Goal: Task Accomplishment & Management: Complete application form

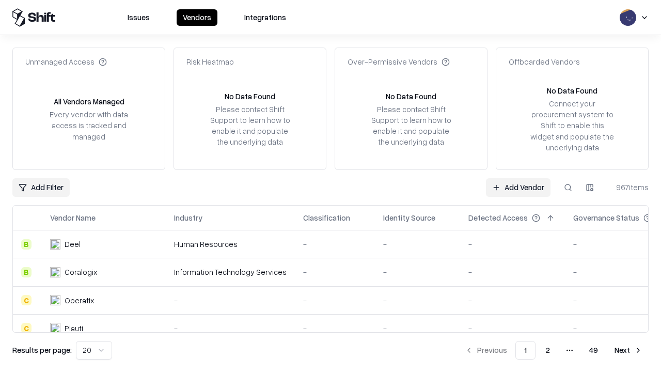
click at [518, 187] on link "Add Vendor" at bounding box center [518, 187] width 65 height 19
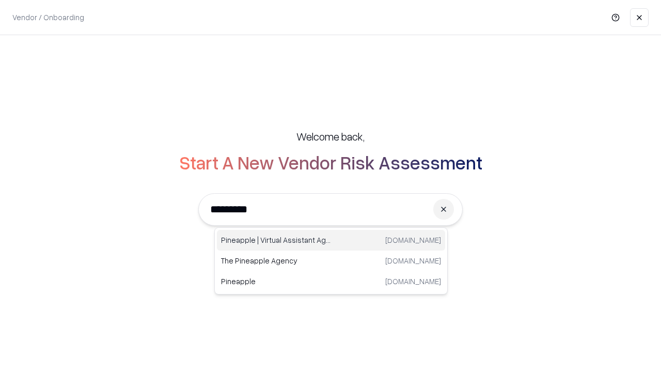
click at [331, 240] on div "Pineapple | Virtual Assistant Agency [DOMAIN_NAME]" at bounding box center [331, 240] width 228 height 21
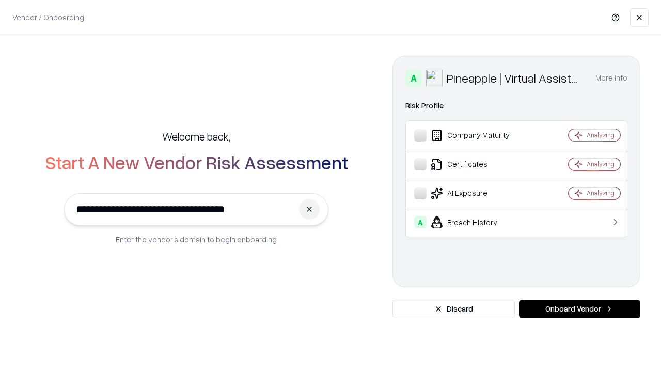
type input "**********"
click at [580, 309] on button "Onboard Vendor" at bounding box center [579, 309] width 121 height 19
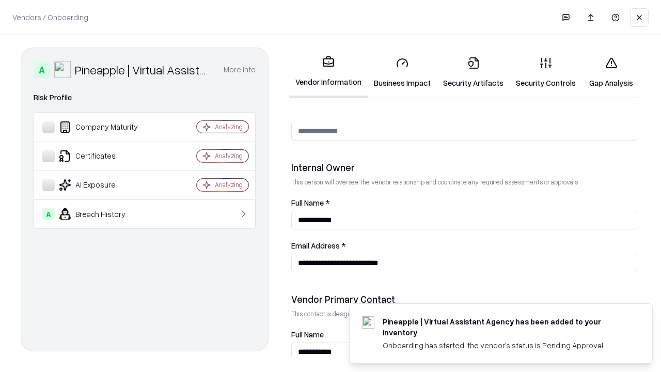
scroll to position [535, 0]
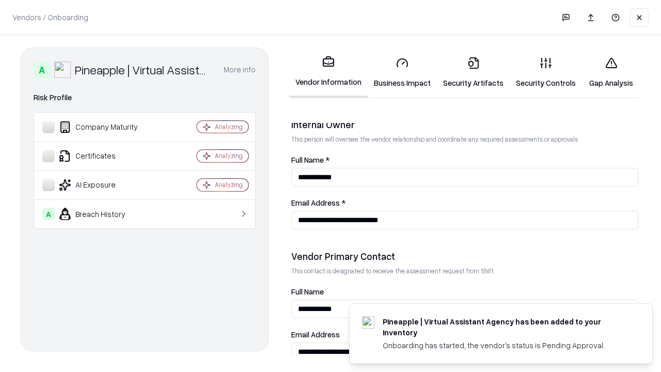
click at [473, 72] on link "Security Artifacts" at bounding box center [473, 73] width 73 height 48
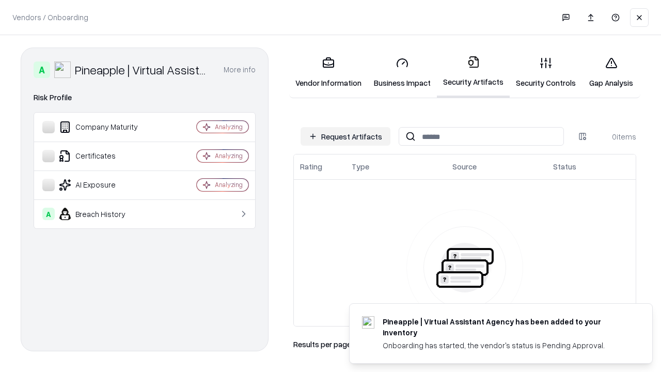
click at [346, 136] on button "Request Artifacts" at bounding box center [346, 136] width 90 height 19
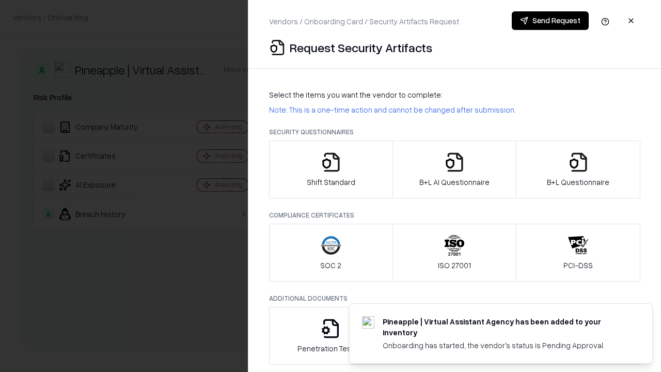
click at [578, 169] on icon "button" at bounding box center [578, 162] width 21 height 21
click at [454, 169] on icon "button" at bounding box center [454, 162] width 21 height 21
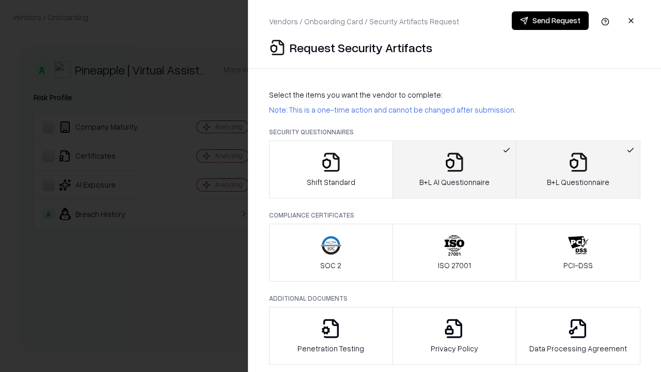
click at [550, 21] on button "Send Request" at bounding box center [550, 20] width 77 height 19
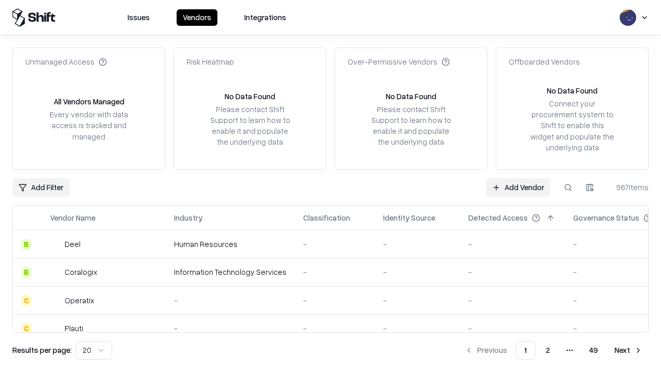
click at [518, 187] on link "Add Vendor" at bounding box center [518, 187] width 65 height 19
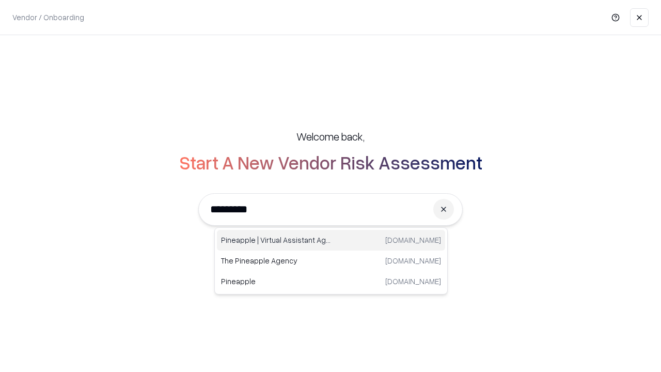
click at [331, 240] on div "Pineapple | Virtual Assistant Agency [DOMAIN_NAME]" at bounding box center [331, 240] width 228 height 21
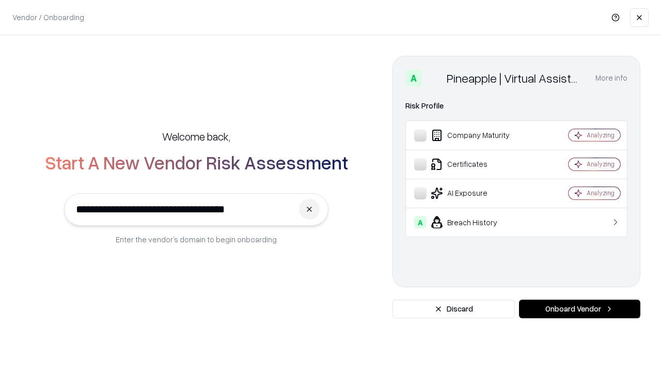
type input "**********"
click at [580, 309] on button "Onboard Vendor" at bounding box center [579, 309] width 121 height 19
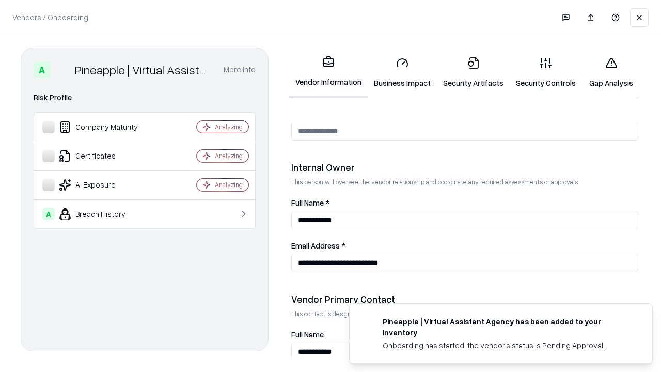
scroll to position [535, 0]
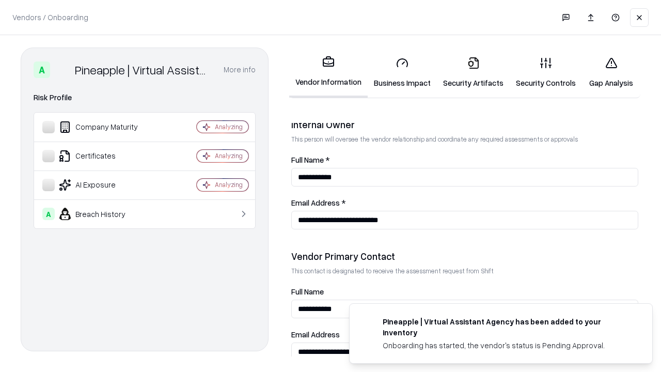
click at [611, 72] on link "Gap Analysis" at bounding box center [611, 73] width 58 height 48
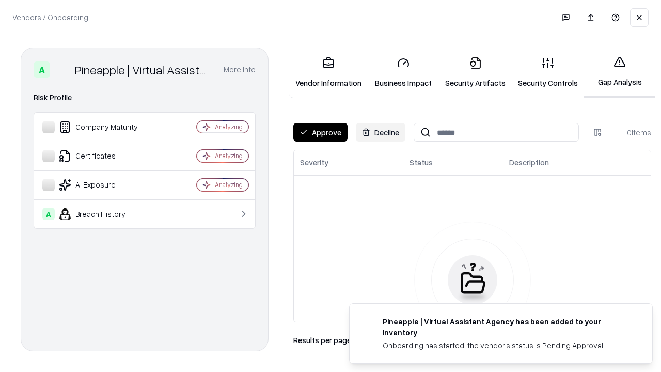
click at [320, 132] on button "Approve" at bounding box center [320, 132] width 54 height 19
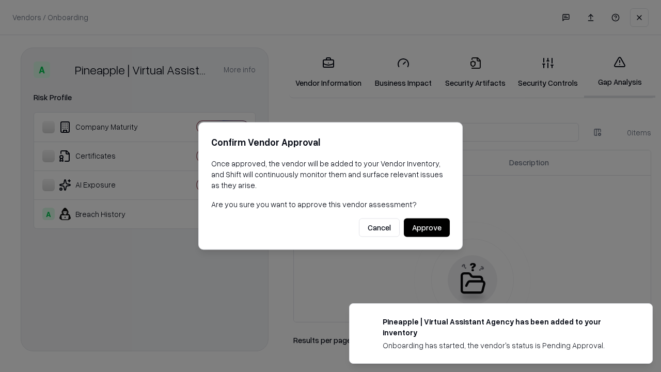
click at [427, 227] on button "Approve" at bounding box center [427, 228] width 46 height 19
